Goal: Ask a question

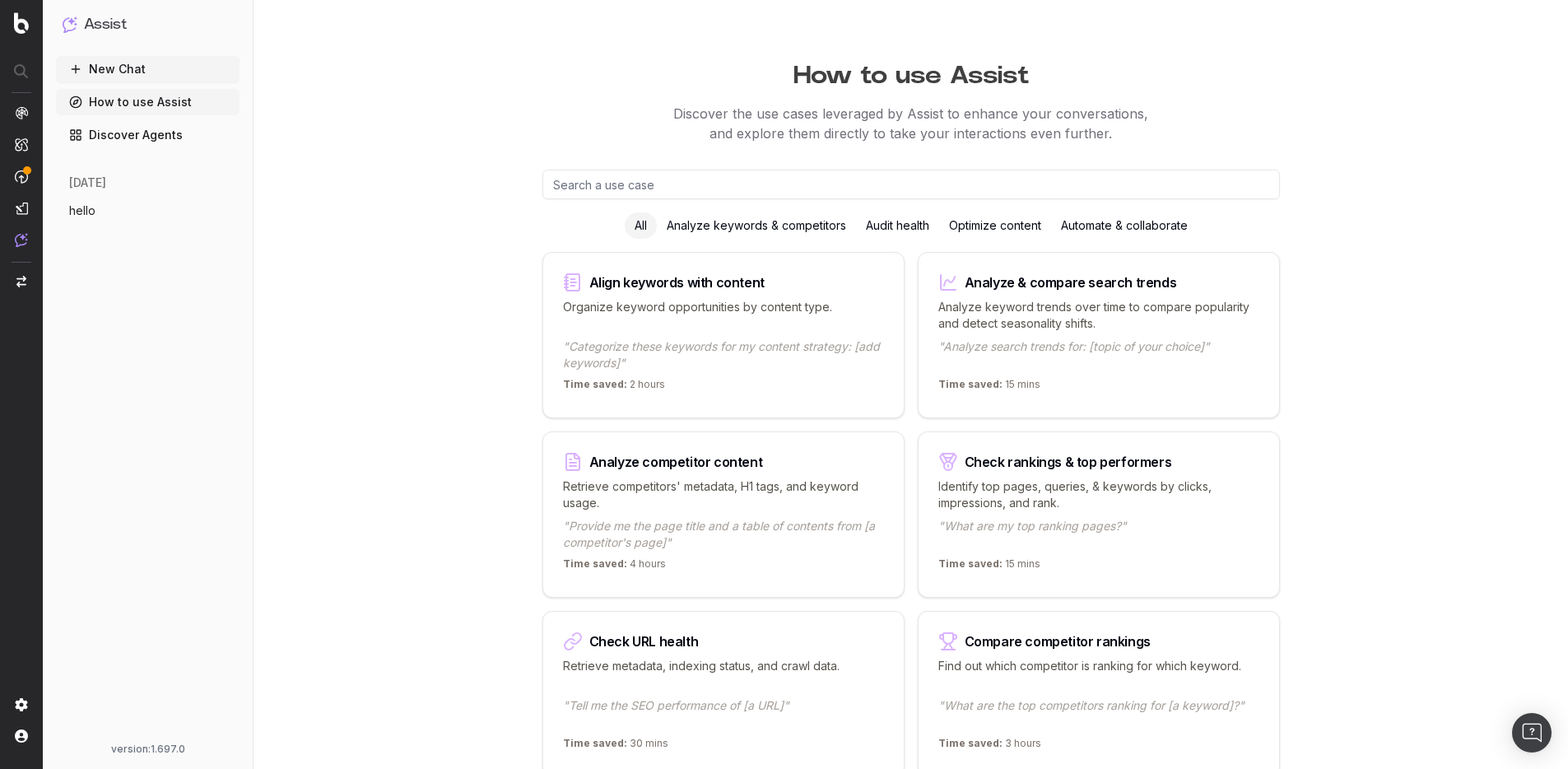
scroll to position [9, 0]
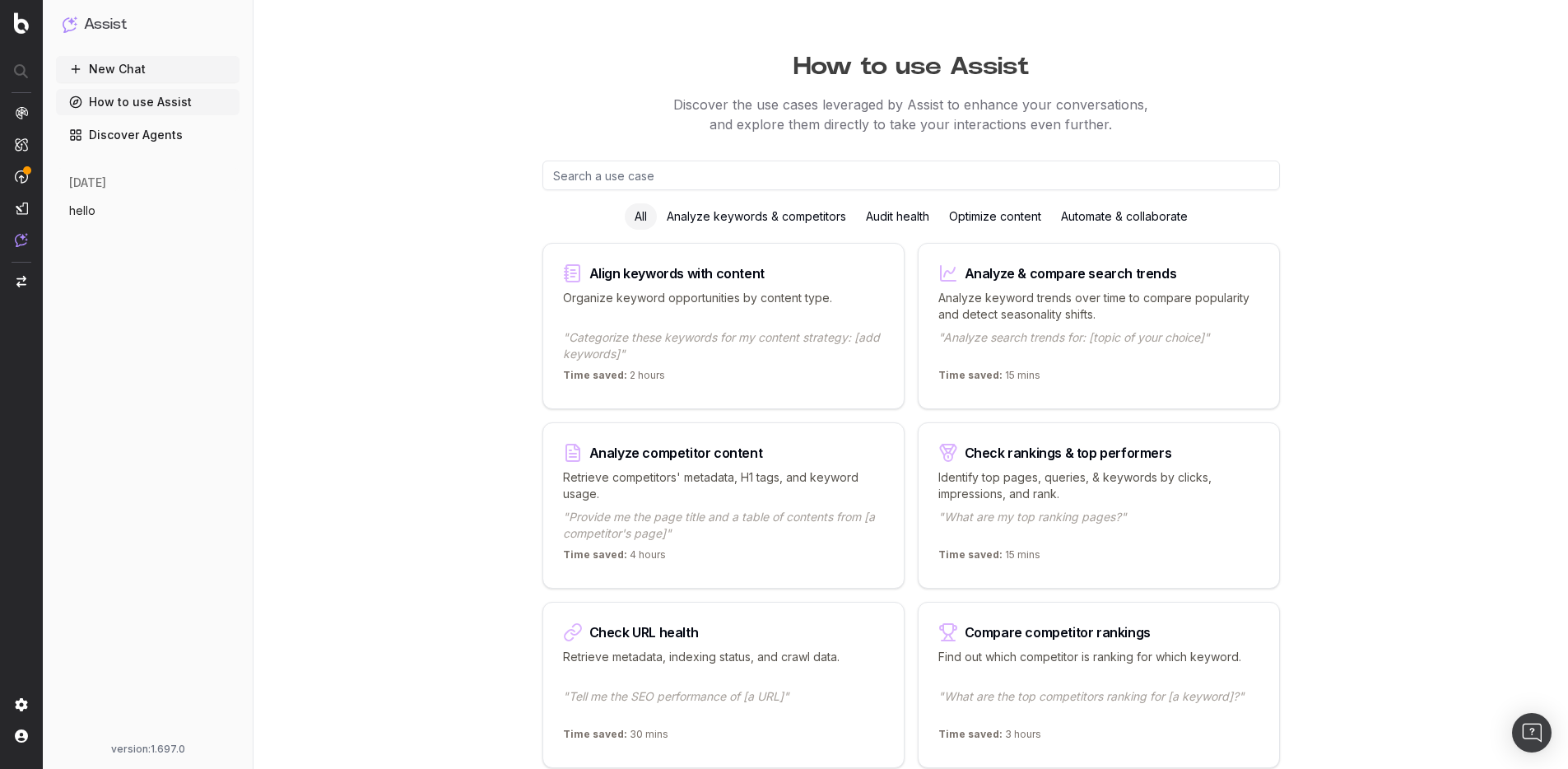
click at [163, 207] on button "hello" at bounding box center [148, 210] width 184 height 26
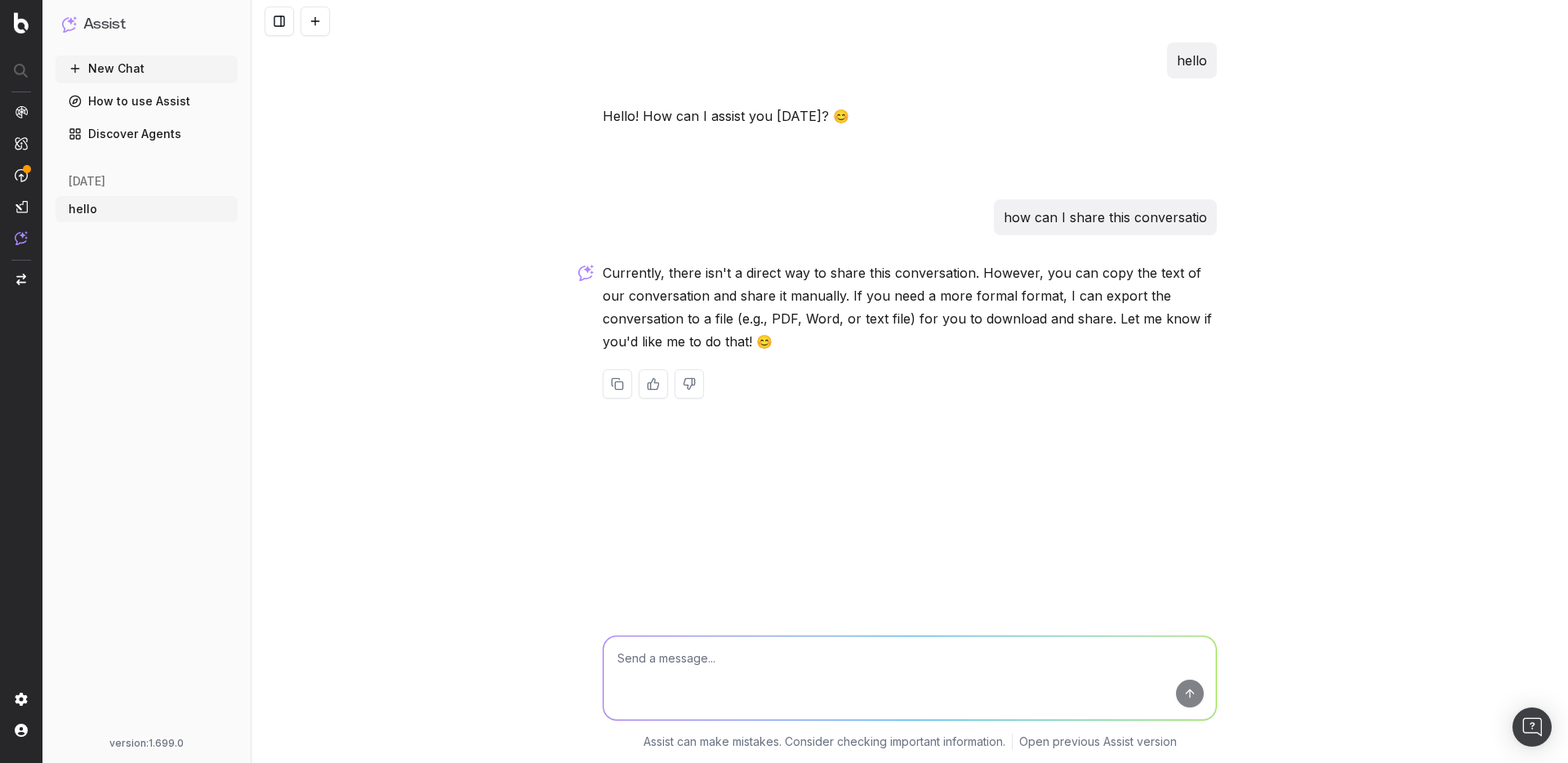
click at [1545, 5] on div at bounding box center [910, 21] width 1317 height 43
